Goal: Navigation & Orientation: Find specific page/section

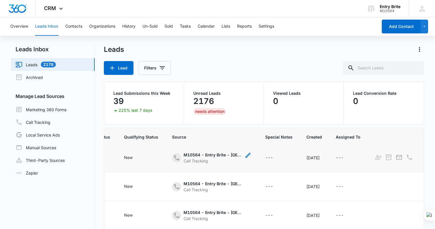
scroll to position [14, 96]
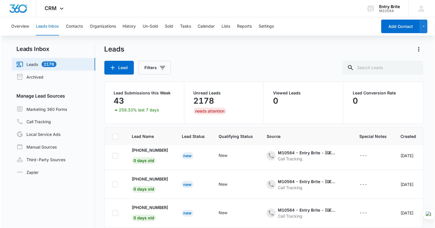
scroll to position [0, 2]
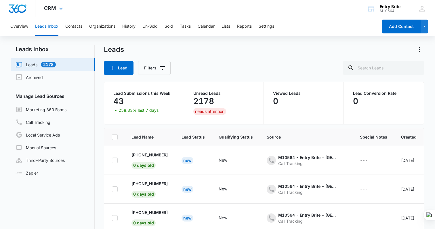
click at [20, 7] on img "Dashboard" at bounding box center [17, 8] width 18 height 9
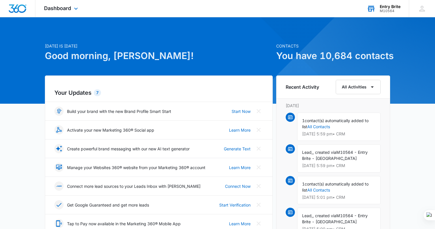
click at [386, 10] on div "M10564" at bounding box center [389, 11] width 21 height 4
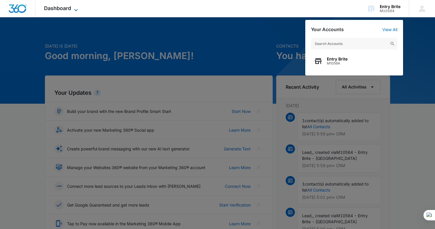
click at [77, 9] on icon at bounding box center [75, 10] width 7 height 7
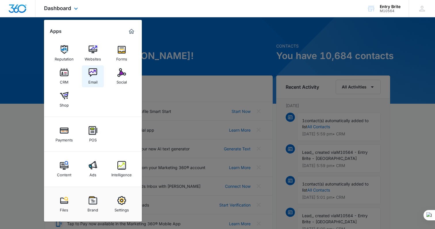
click at [92, 72] on img at bounding box center [93, 72] width 9 height 9
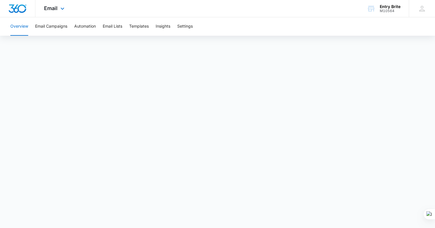
click at [21, 6] on img "Dashboard" at bounding box center [17, 8] width 18 height 9
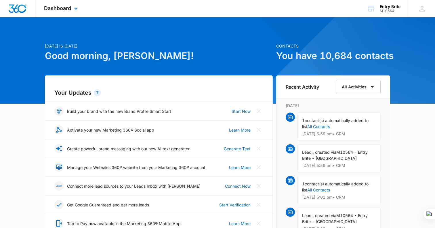
click at [74, 6] on div "Dashboard Apps Reputation Websites Forms CRM Email Social Shop Payments POS Con…" at bounding box center [61, 8] width 53 height 17
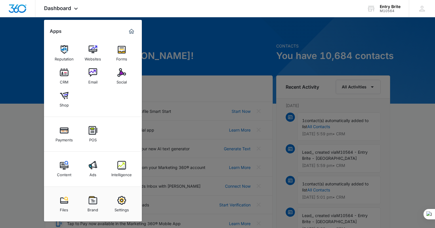
click at [92, 70] on img at bounding box center [93, 72] width 9 height 9
